Goal: Information Seeking & Learning: Learn about a topic

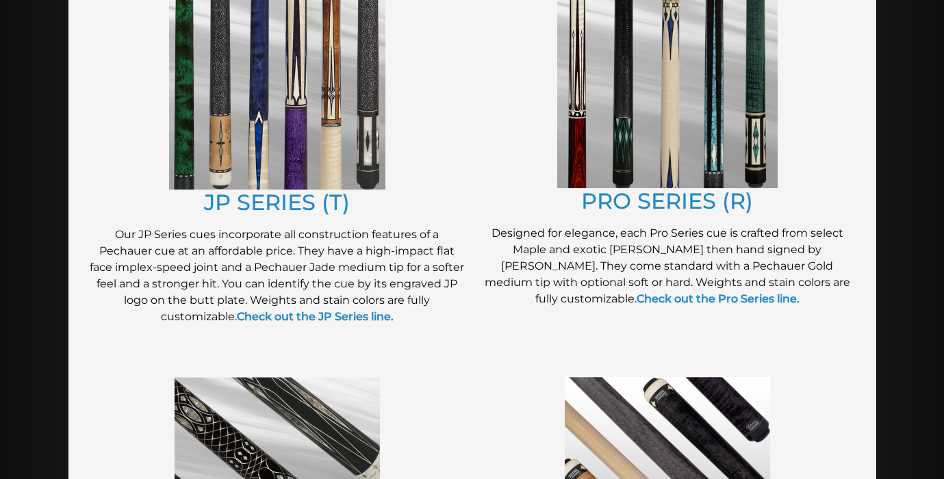
scroll to position [636, 0]
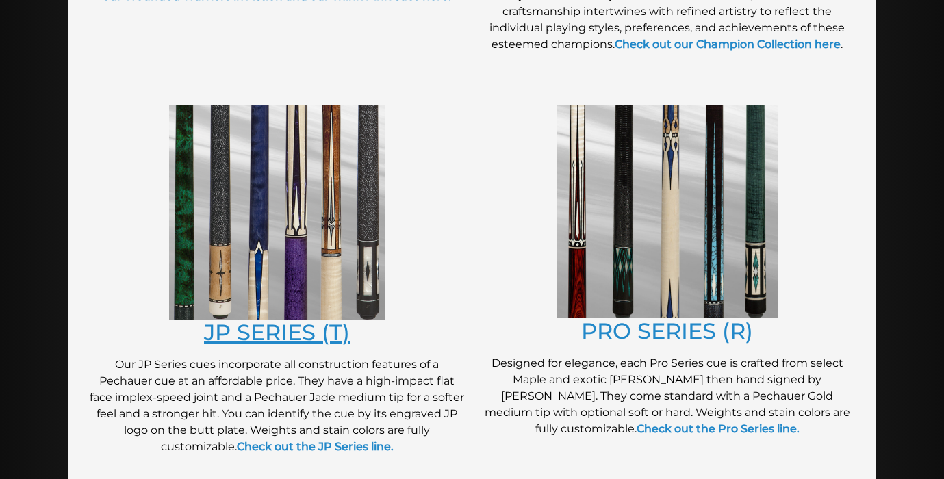
click at [269, 331] on link "JP SERIES (T)" at bounding box center [277, 332] width 146 height 27
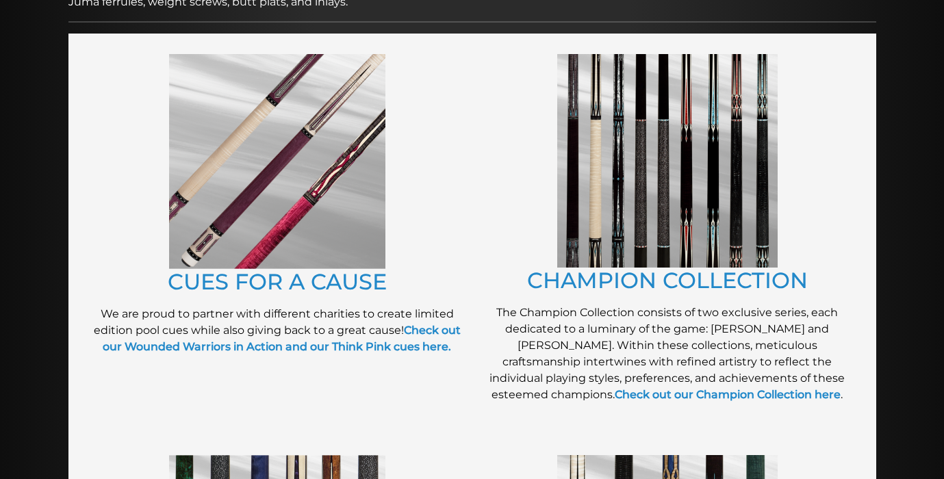
scroll to position [90, 0]
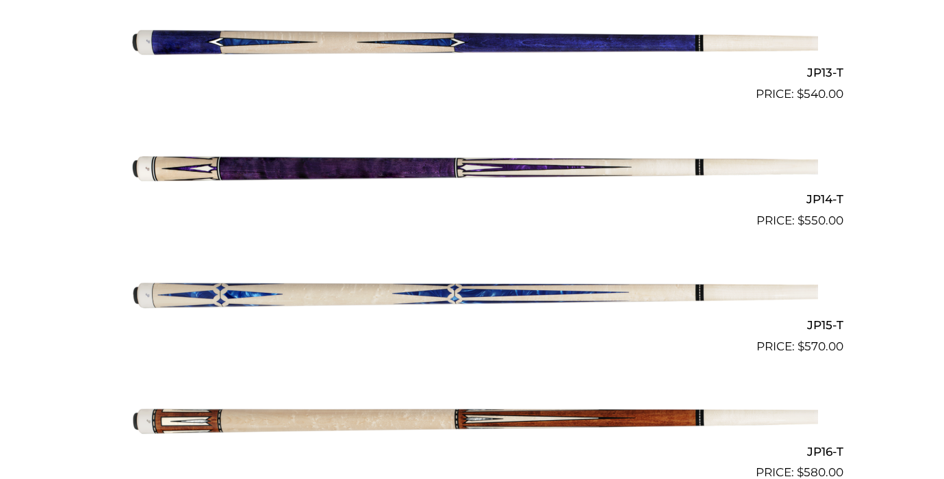
scroll to position [1967, 0]
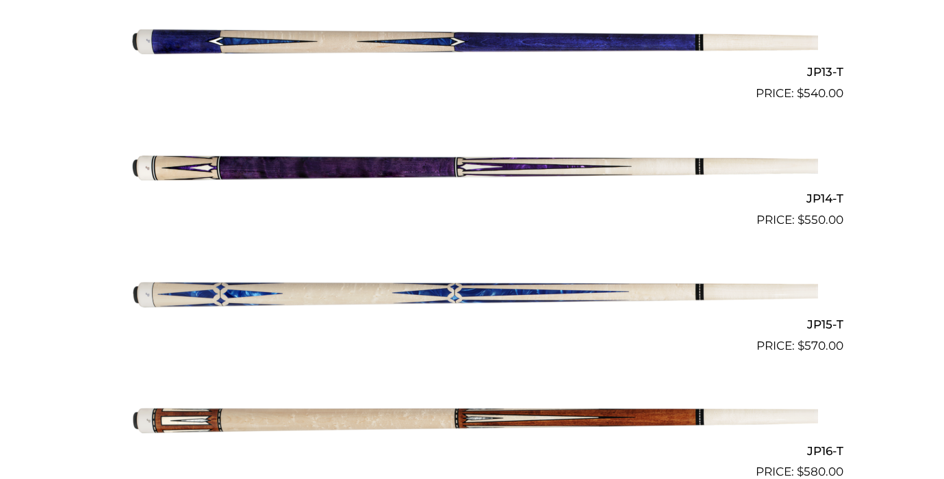
click at [308, 281] on img at bounding box center [473, 292] width 692 height 115
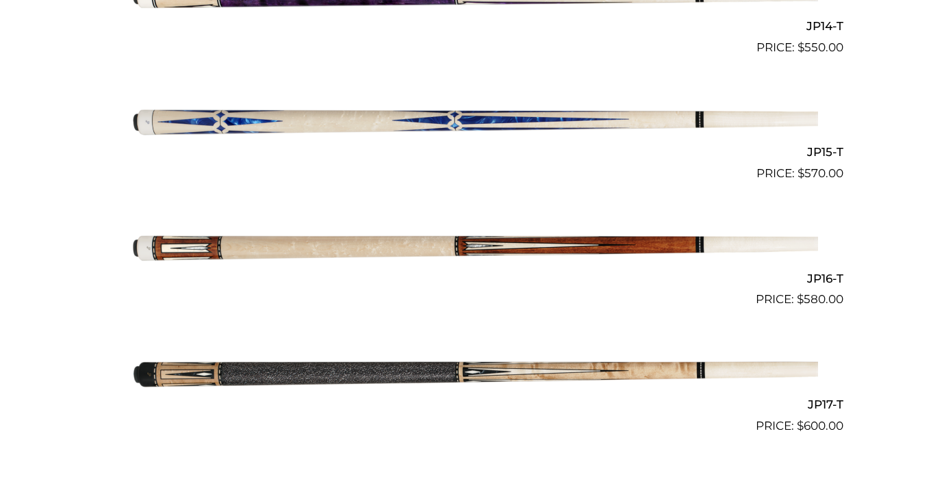
scroll to position [2145, 0]
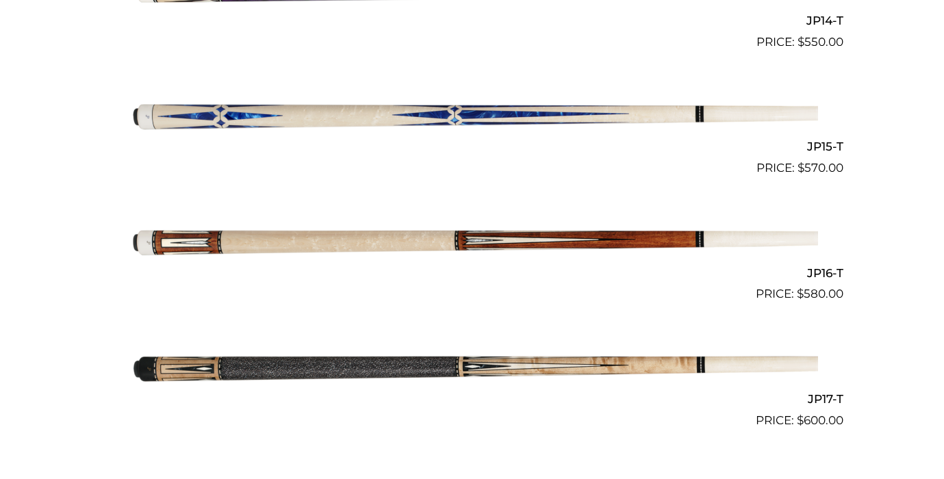
click at [341, 362] on img at bounding box center [473, 366] width 692 height 115
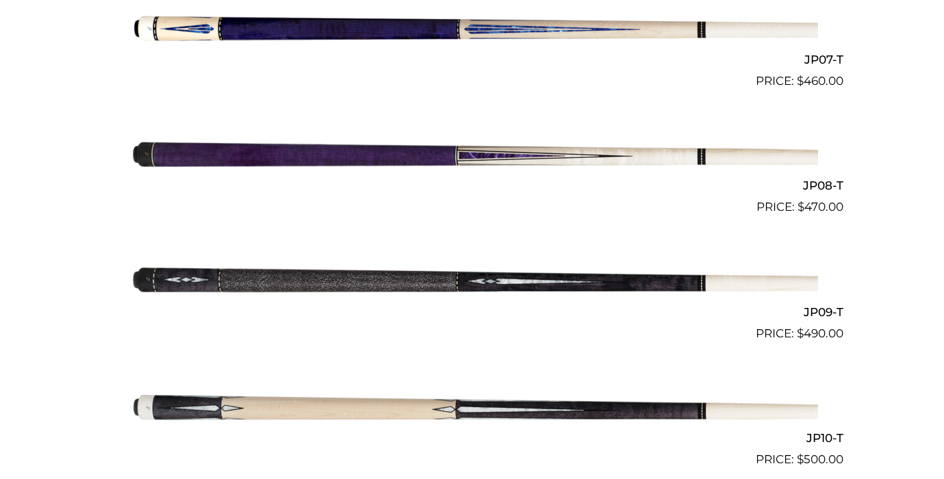
scroll to position [1193, 0]
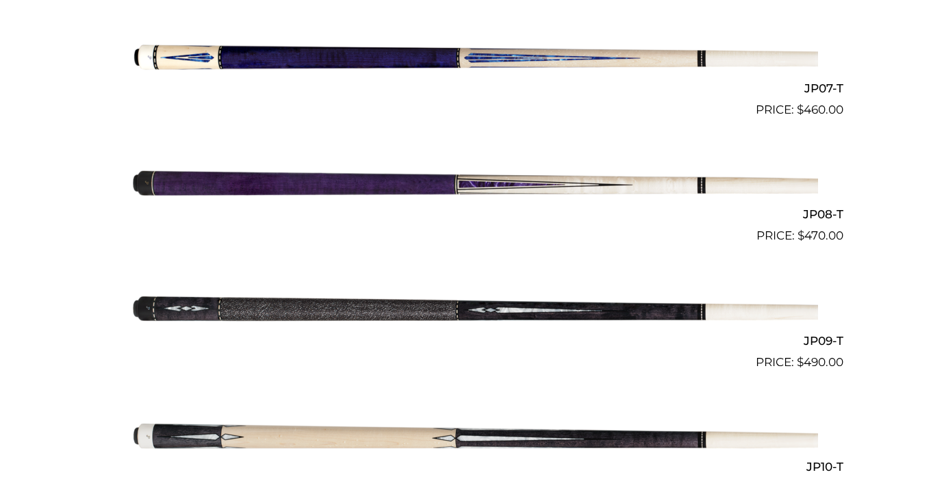
click at [338, 305] on img at bounding box center [473, 308] width 692 height 115
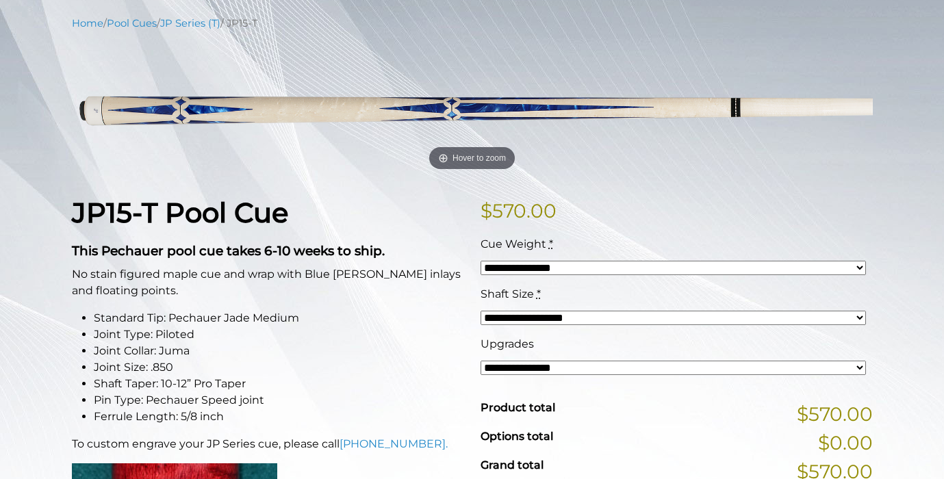
scroll to position [160, 0]
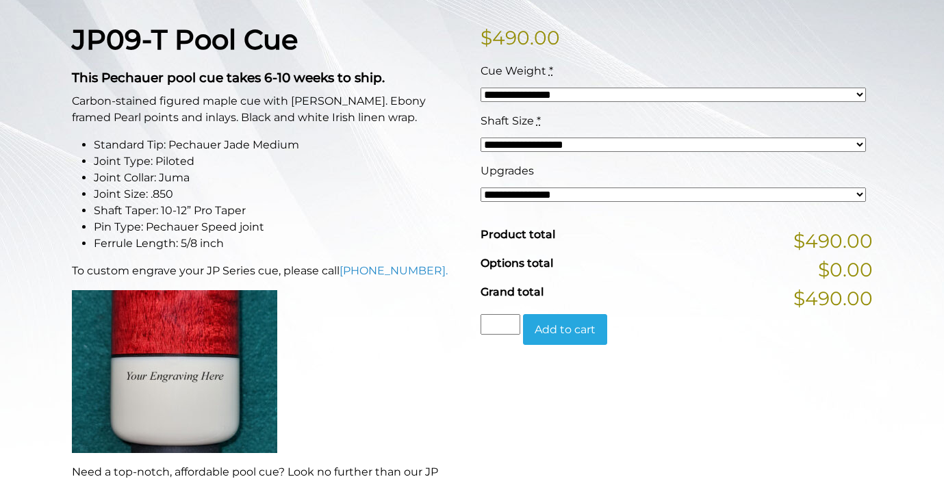
scroll to position [281, 0]
